Goal: Task Accomplishment & Management: Complete application form

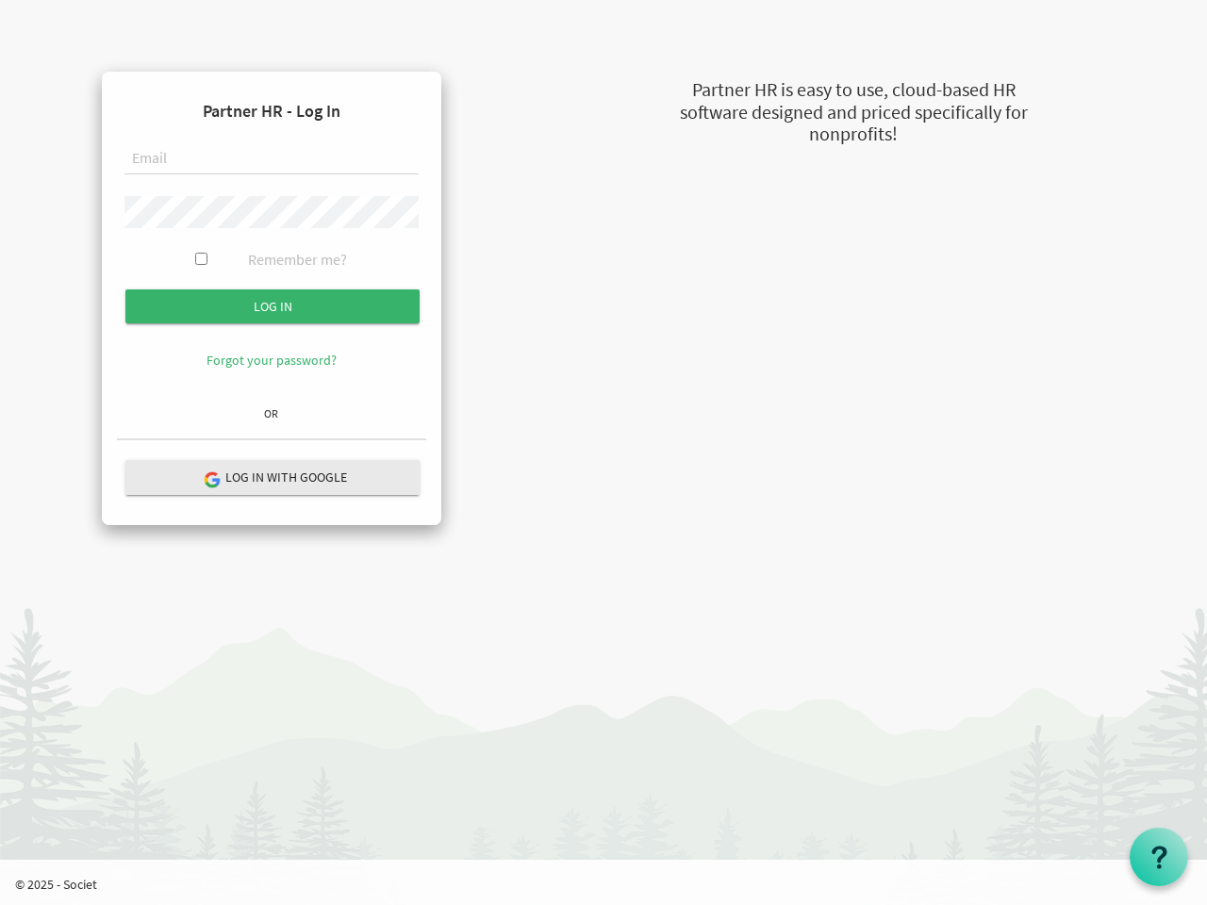
click at [271, 242] on form "Partner HR - Log In Remember me? Log in" at bounding box center [271, 242] width 309 height 311
click at [272, 306] on input "Log in" at bounding box center [272, 306] width 294 height 34
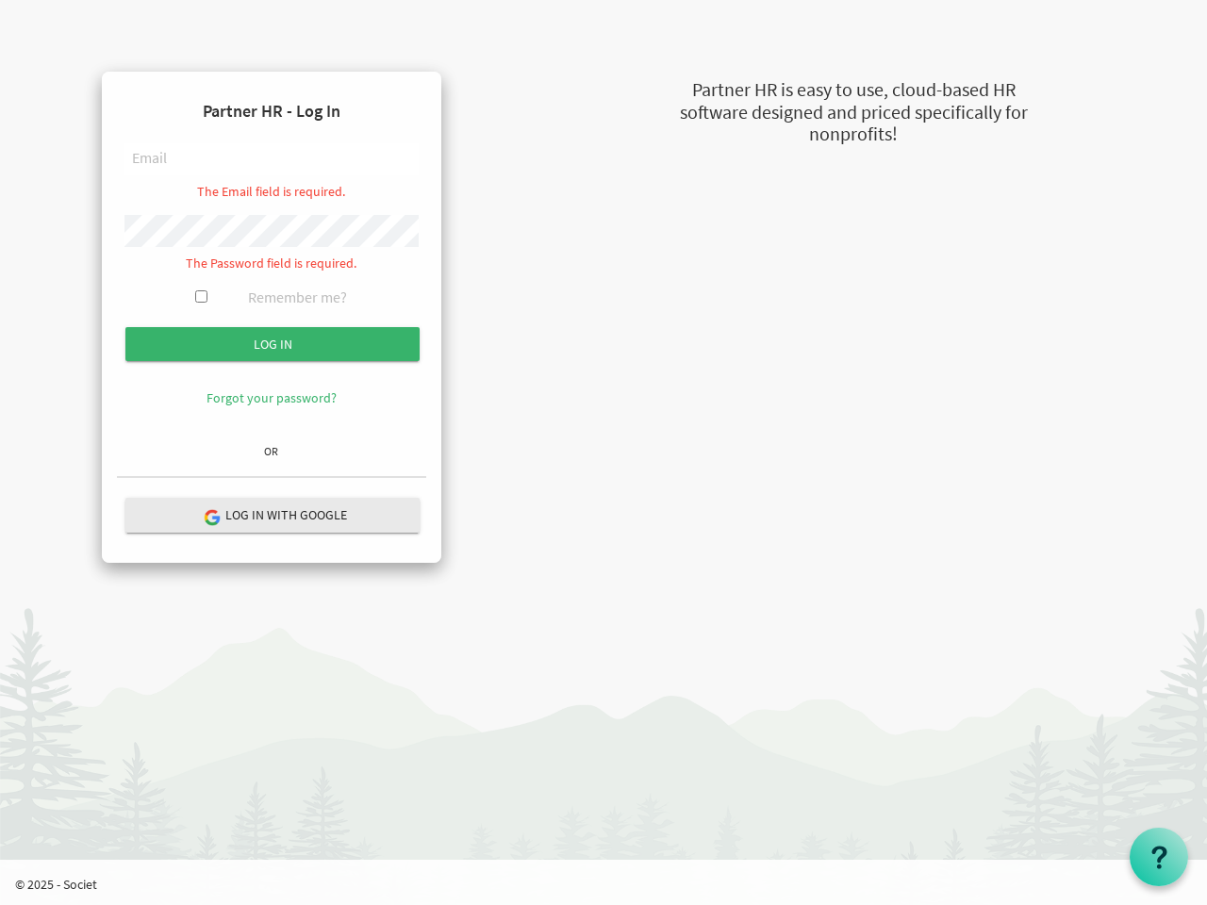
click at [272, 477] on hr at bounding box center [271, 477] width 309 height 3
click at [1159, 857] on use at bounding box center [1158, 857] width 15 height 23
